Goal: Task Accomplishment & Management: Manage account settings

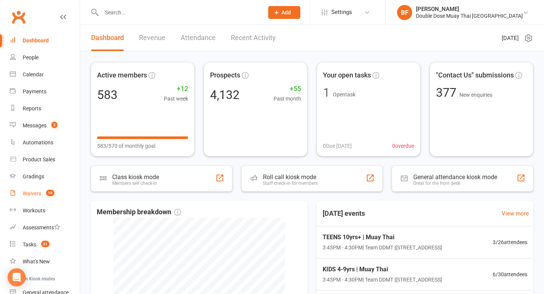
click at [37, 195] on div "Waivers" at bounding box center [32, 193] width 19 height 6
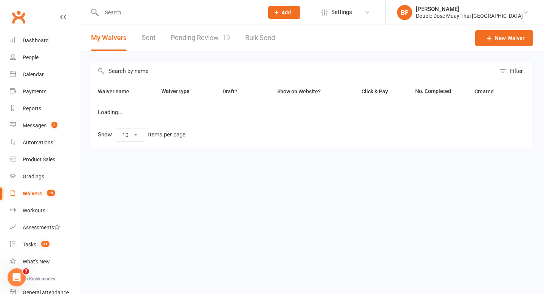
click at [202, 42] on link "Pending Review 19" at bounding box center [200, 38] width 59 height 26
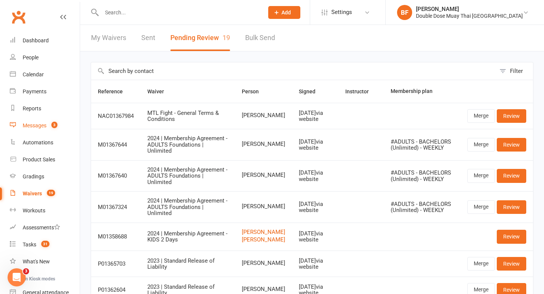
click at [47, 125] on link "Messages 3" at bounding box center [45, 125] width 70 height 17
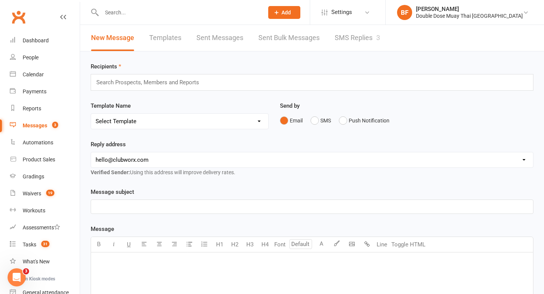
click at [355, 37] on link "SMS Replies 3" at bounding box center [357, 38] width 45 height 26
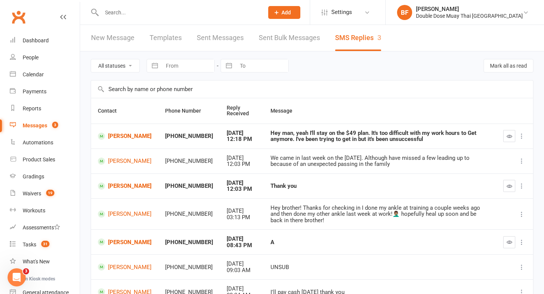
click at [135, 13] on input "text" at bounding box center [178, 12] width 159 height 11
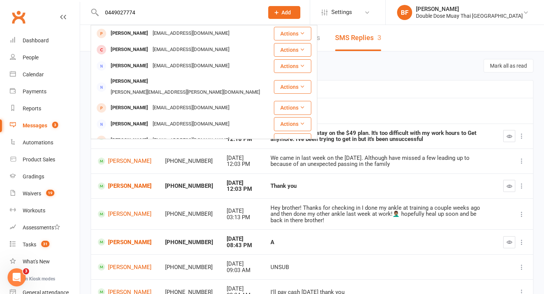
drag, startPoint x: 140, startPoint y: 11, endPoint x: 85, endPoint y: 11, distance: 55.2
click at [85, 11] on react-component "0449027774 [PERSON_NAME] [PERSON_NAME][EMAIL_ADDRESS][DOMAIN_NAME] Actions Summ…" at bounding box center [129, 12] width 259 height 25
type input "0449027774"
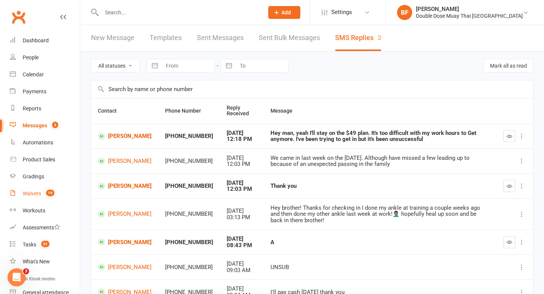
click at [33, 197] on div "Waivers" at bounding box center [32, 193] width 19 height 6
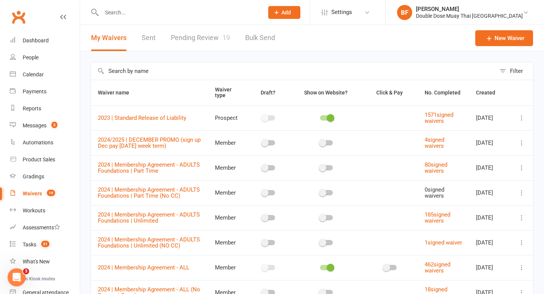
click at [186, 40] on link "Pending Review 19" at bounding box center [200, 38] width 59 height 26
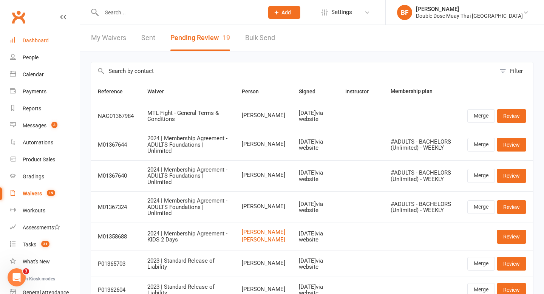
click at [36, 33] on link "Dashboard" at bounding box center [45, 40] width 70 height 17
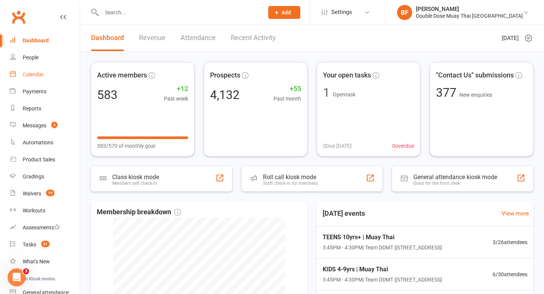
click at [45, 72] on link "Calendar" at bounding box center [45, 74] width 70 height 17
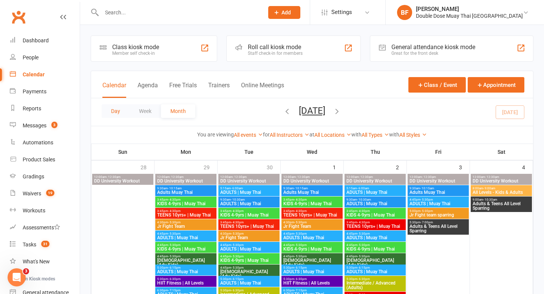
click at [111, 111] on button "Day" at bounding box center [116, 111] width 28 height 14
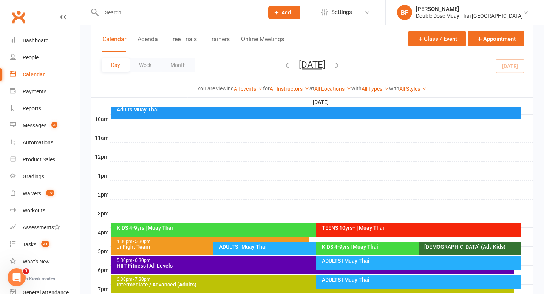
scroll to position [252, 0]
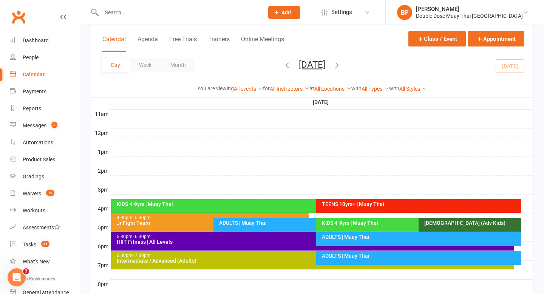
click at [255, 227] on div "ADULTS | Muay Thai" at bounding box center [313, 225] width 198 height 14
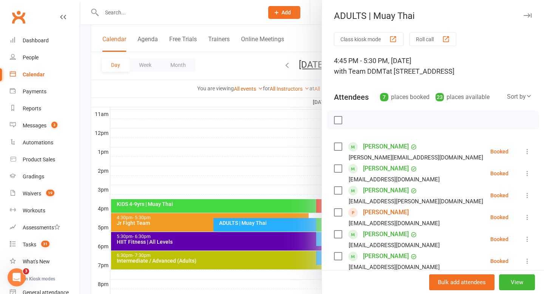
click at [384, 211] on link "[PERSON_NAME]" at bounding box center [386, 212] width 46 height 12
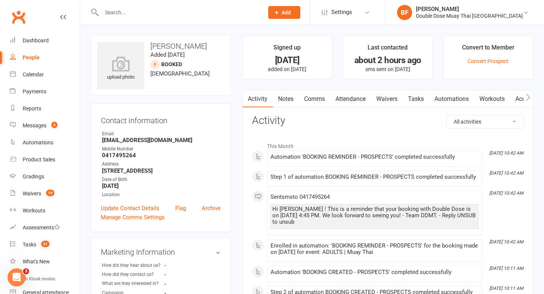
click at [356, 98] on link "Attendance" at bounding box center [350, 98] width 41 height 17
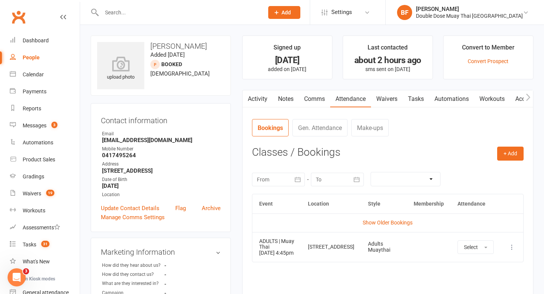
click at [512, 249] on icon at bounding box center [512, 247] width 8 height 8
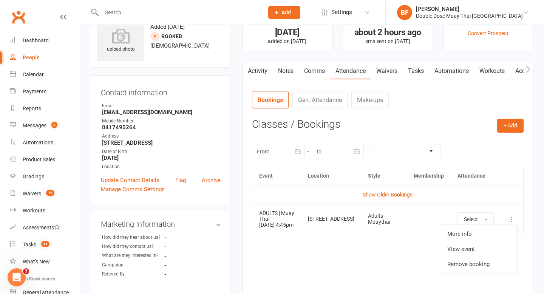
scroll to position [29, 0]
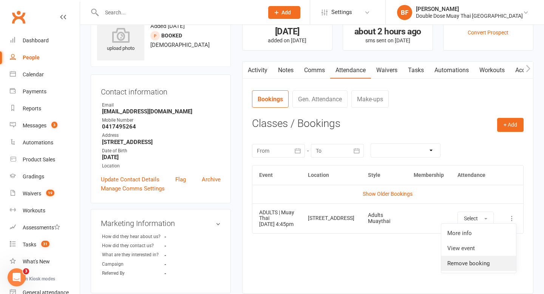
click at [486, 264] on link "Remove booking" at bounding box center [478, 263] width 75 height 15
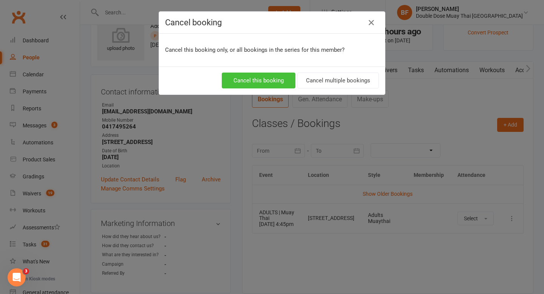
click at [265, 78] on button "Cancel this booking" at bounding box center [259, 81] width 74 height 16
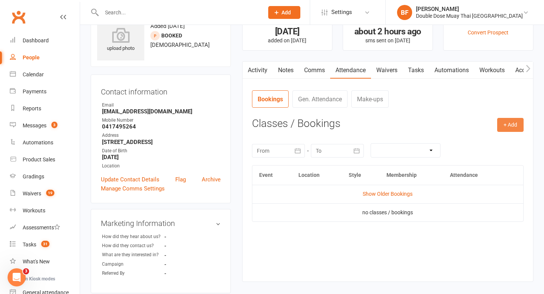
click at [514, 118] on button "+ Add" at bounding box center [510, 125] width 26 height 14
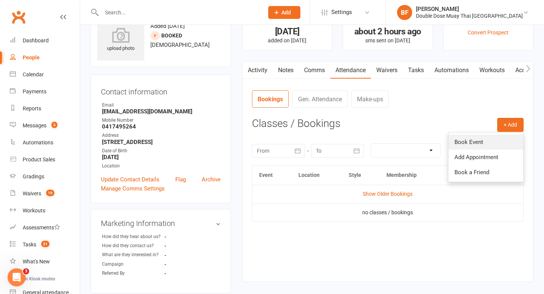
click at [491, 141] on link "Book Event" at bounding box center [486, 142] width 75 height 15
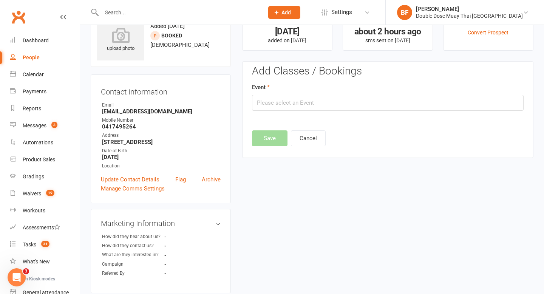
scroll to position [52, 0]
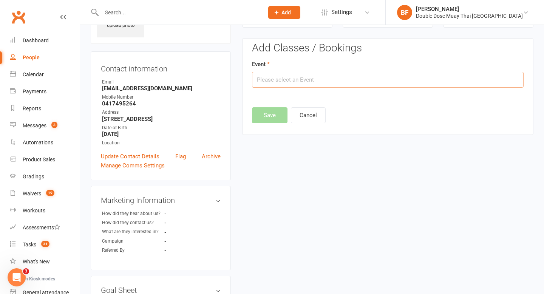
click at [415, 80] on input "text" at bounding box center [388, 80] width 272 height 16
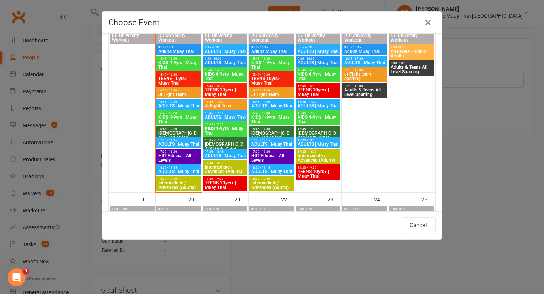
scroll to position [432, 0]
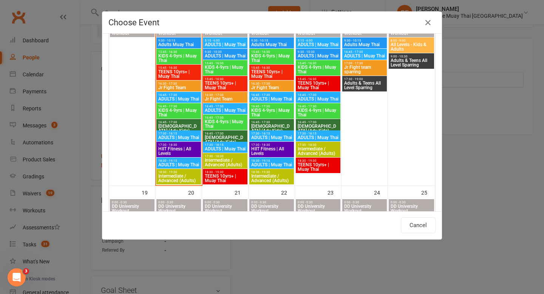
click at [187, 161] on span "18:30 - 19:15" at bounding box center [179, 160] width 42 height 3
type input "ADULTS | Muay Thai - [DATE] 6:30:00 PM"
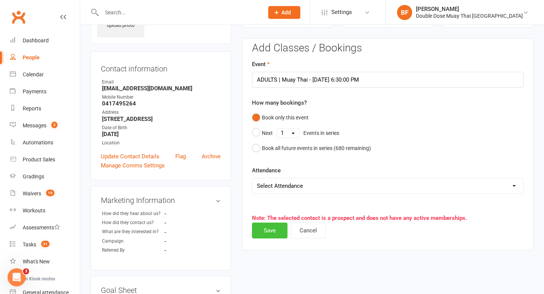
click at [272, 230] on button "Save" at bounding box center [270, 231] width 36 height 16
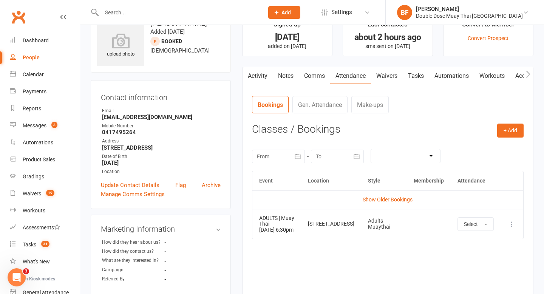
scroll to position [0, 0]
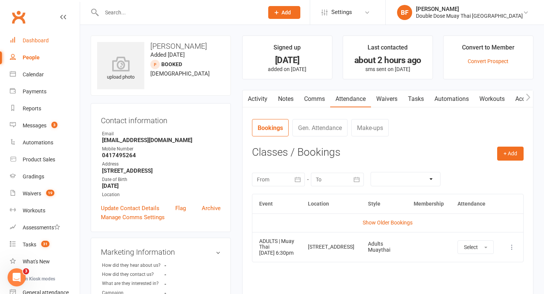
click at [31, 38] on div "Dashboard" at bounding box center [36, 40] width 26 height 6
